Goal: Find specific page/section: Find specific page/section

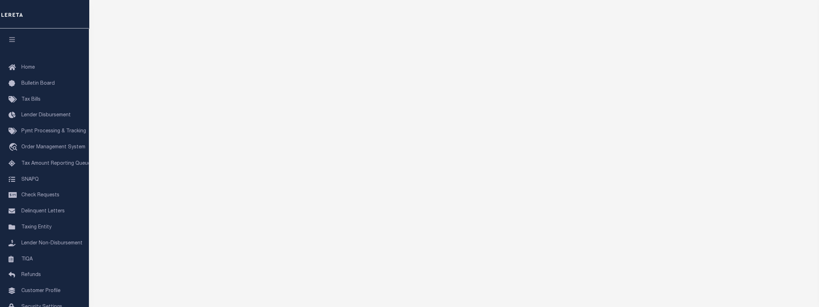
scroll to position [178, 0]
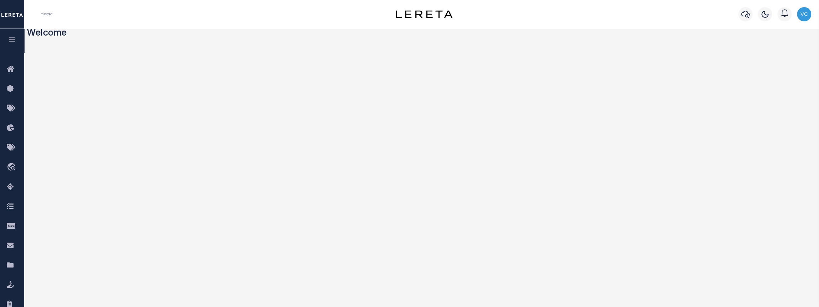
click at [13, 4] on span at bounding box center [12, 14] width 24 height 28
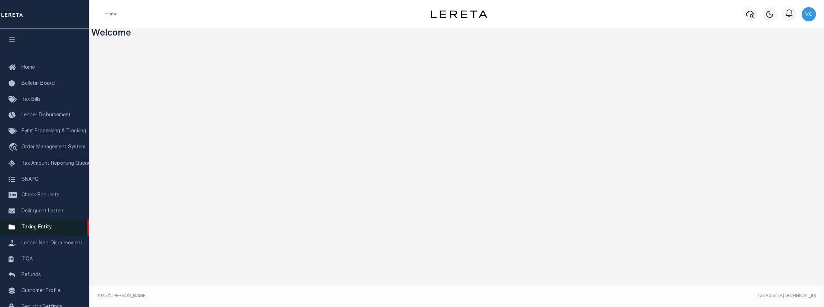
click at [31, 230] on span "Taxing Entity" at bounding box center [36, 227] width 30 height 5
